Goal: Find specific page/section

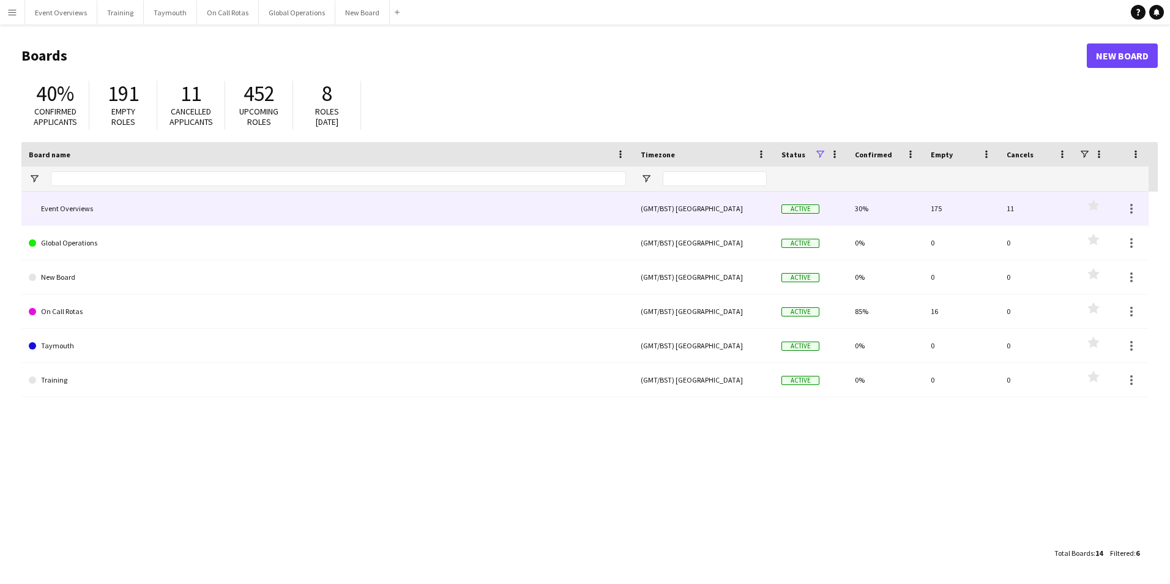
click at [74, 211] on link "Event Overviews" at bounding box center [327, 209] width 597 height 34
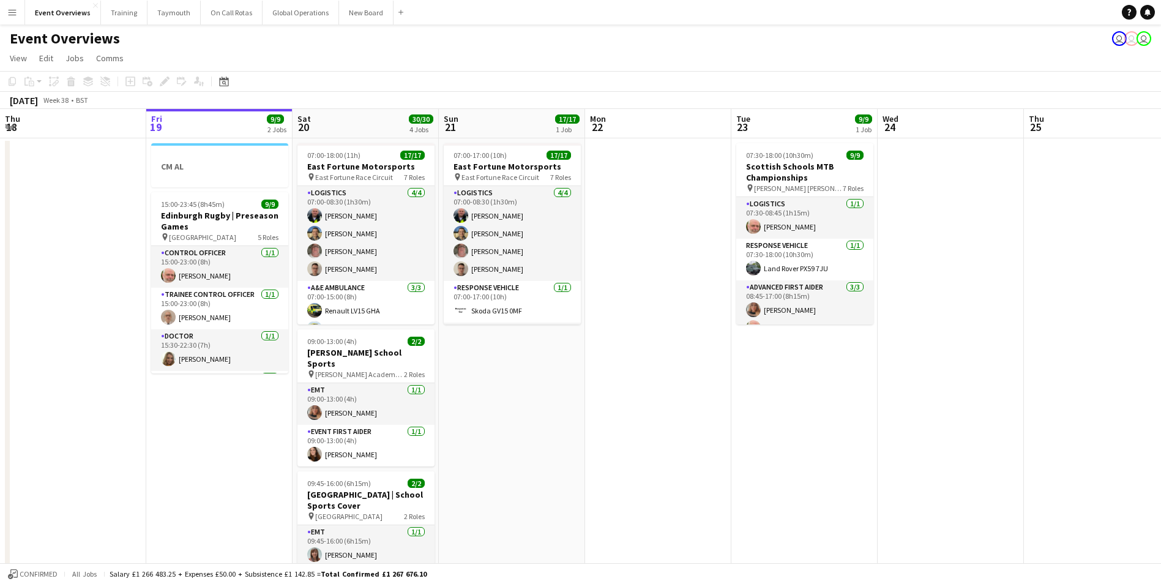
click at [656, 463] on app-date-cell at bounding box center [658, 479] width 146 height 683
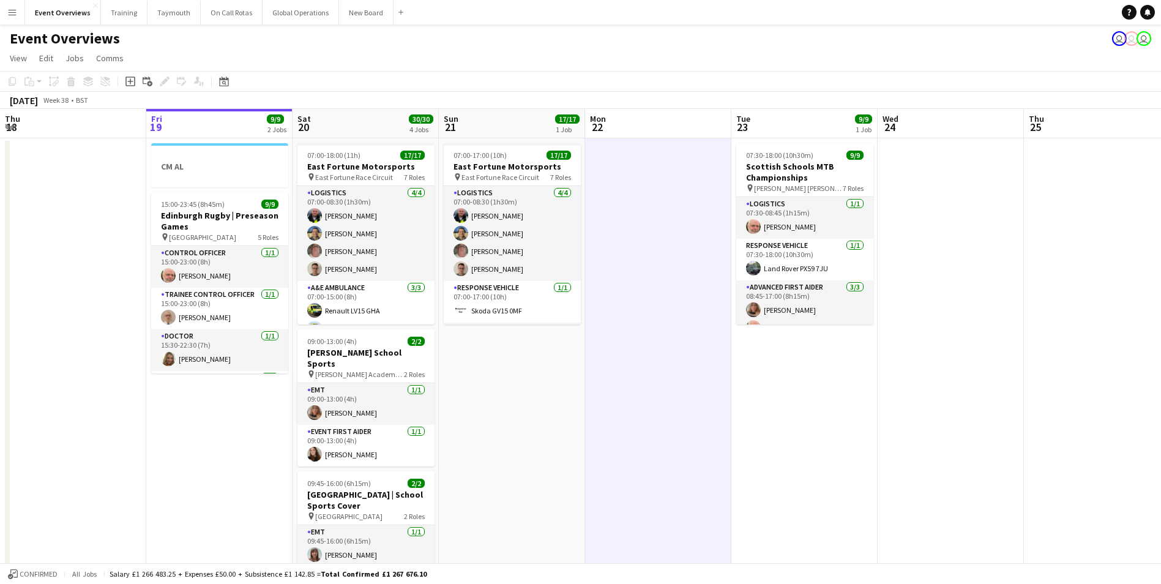
click at [820, 445] on app-date-cell "07:30-18:00 (10h30m) 9/9 Scottish Schools MTB Championships pin [PERSON_NAME] […" at bounding box center [805, 479] width 146 height 683
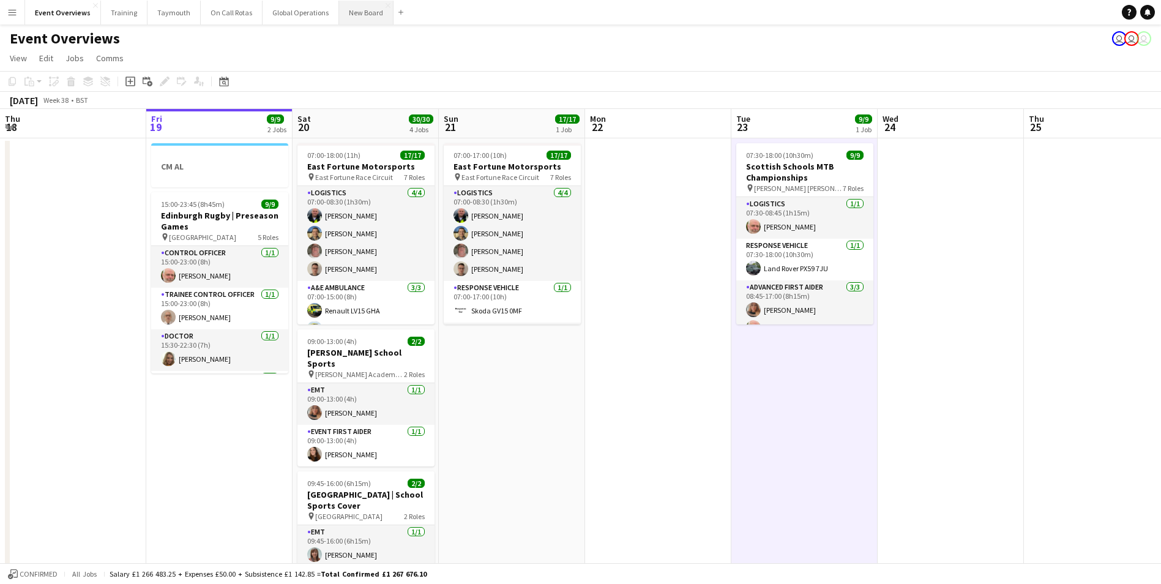
click at [357, 2] on button "New Board Close" at bounding box center [366, 13] width 54 height 24
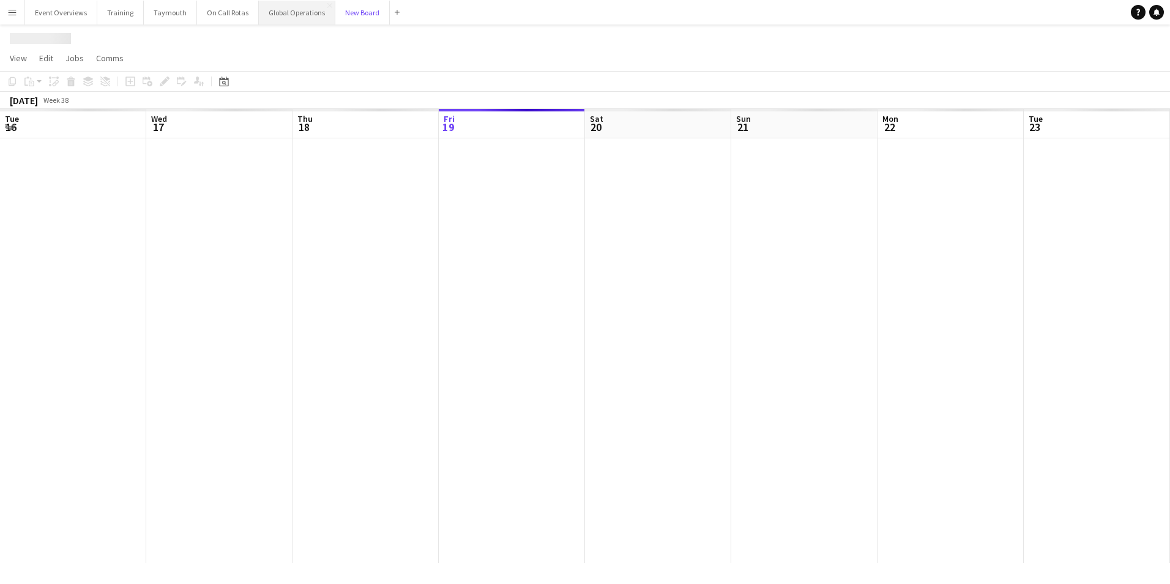
scroll to position [0, 293]
